Goal: Information Seeking & Learning: Learn about a topic

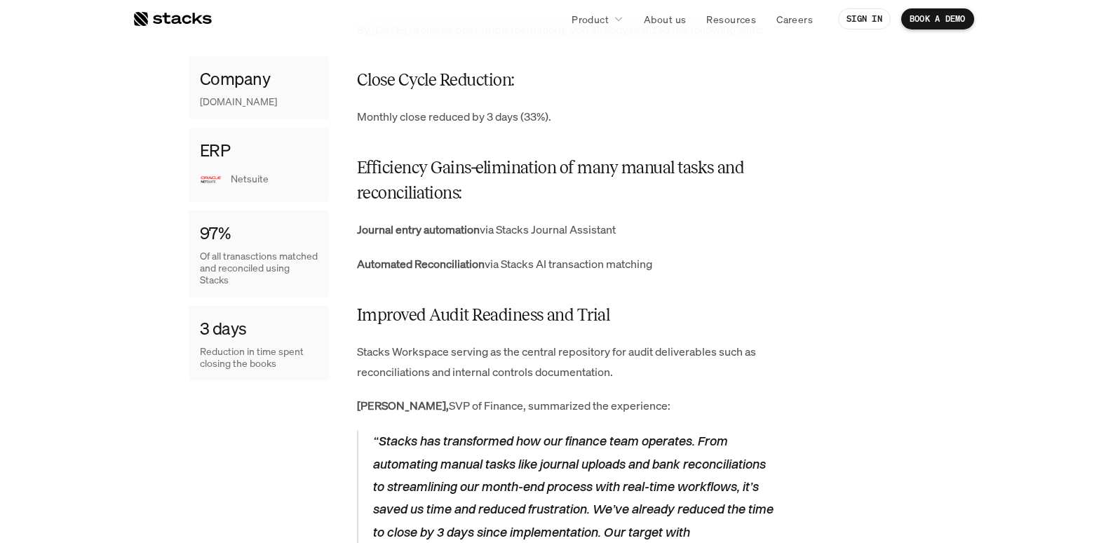
scroll to position [2314, 0]
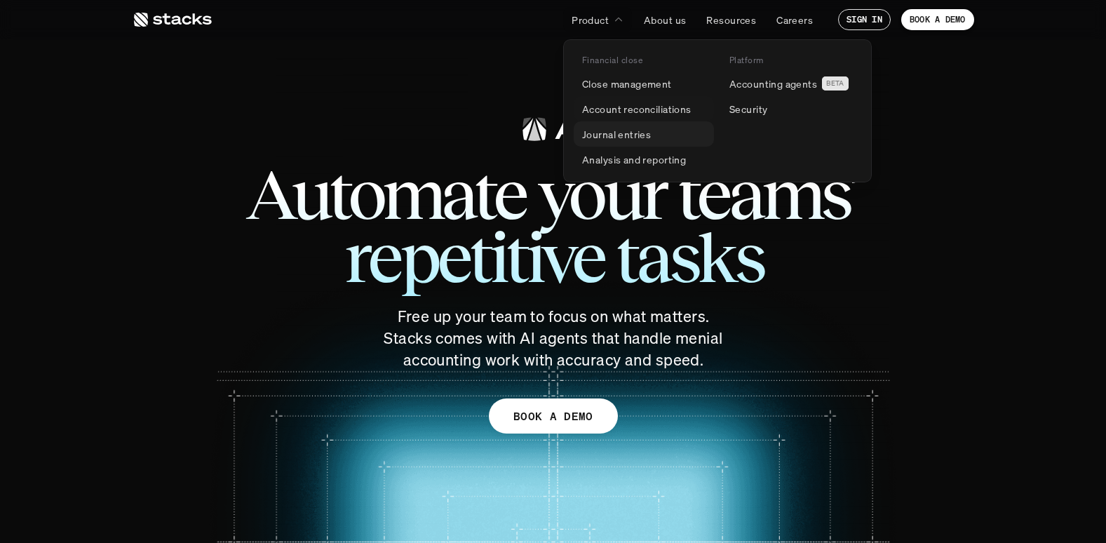
click at [635, 135] on p "Journal entries" at bounding box center [616, 134] width 69 height 15
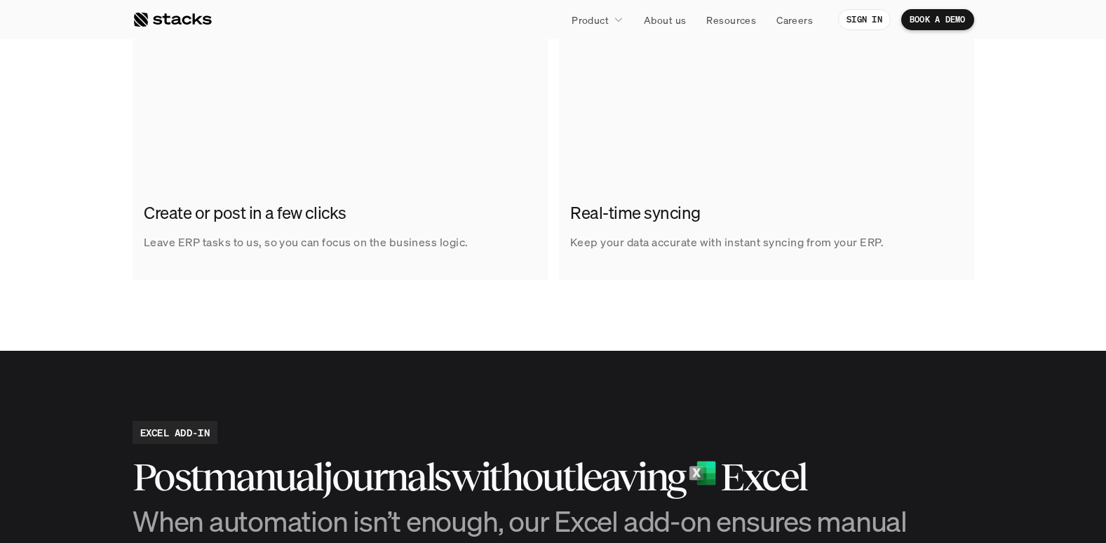
scroll to position [1052, 0]
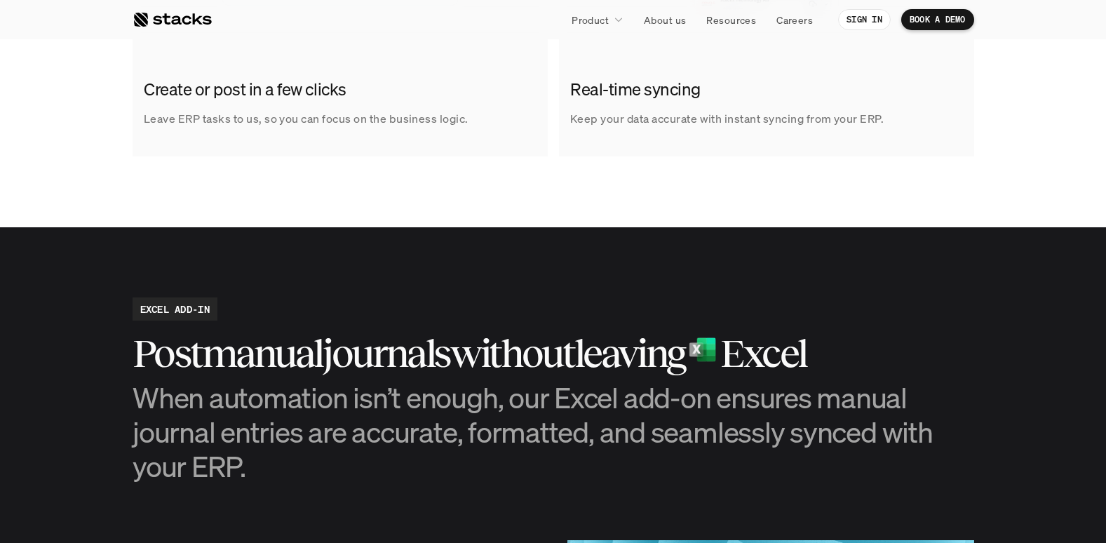
scroll to position [1543, 0]
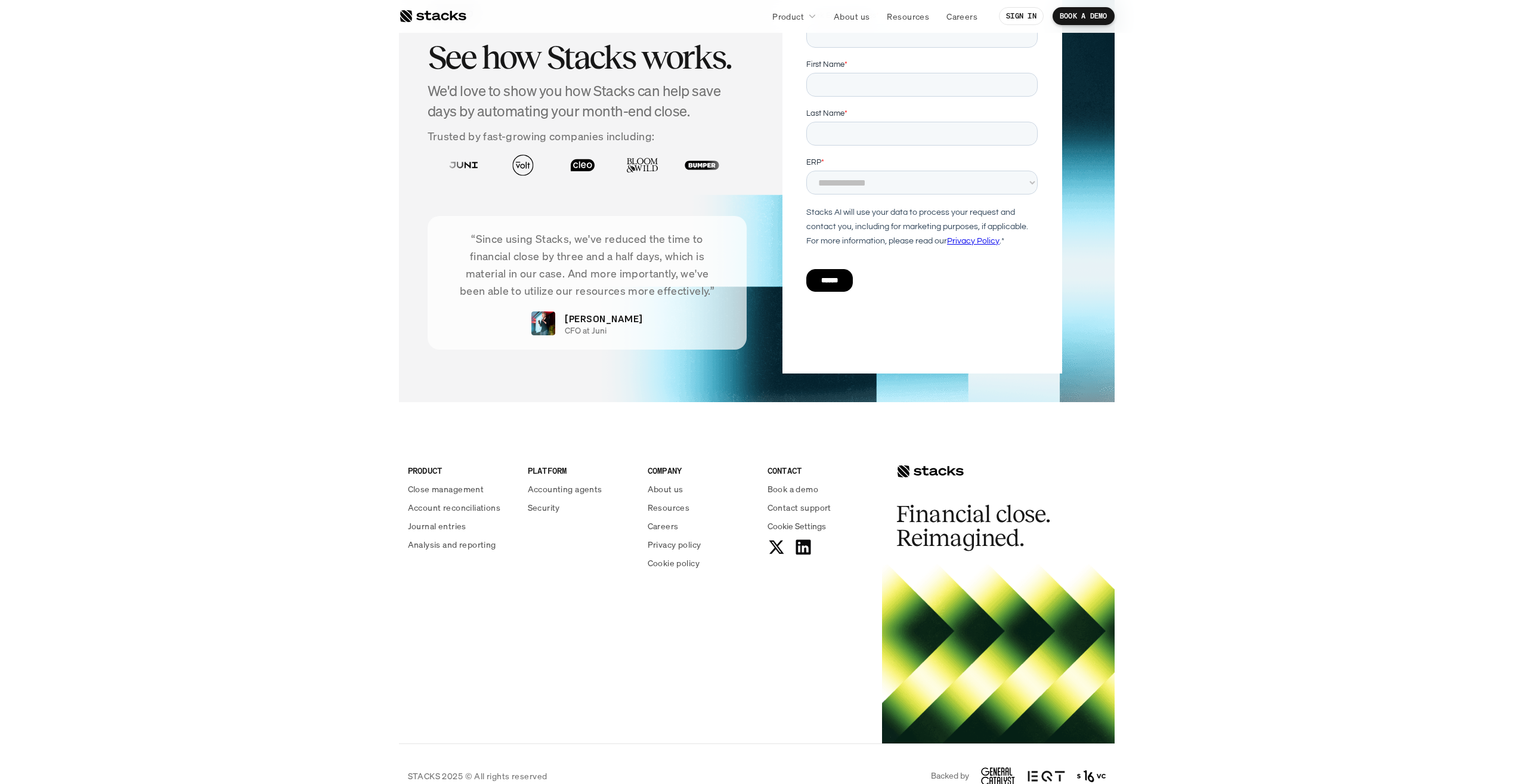
scroll to position [2508, 0]
